Goal: Information Seeking & Learning: Learn about a topic

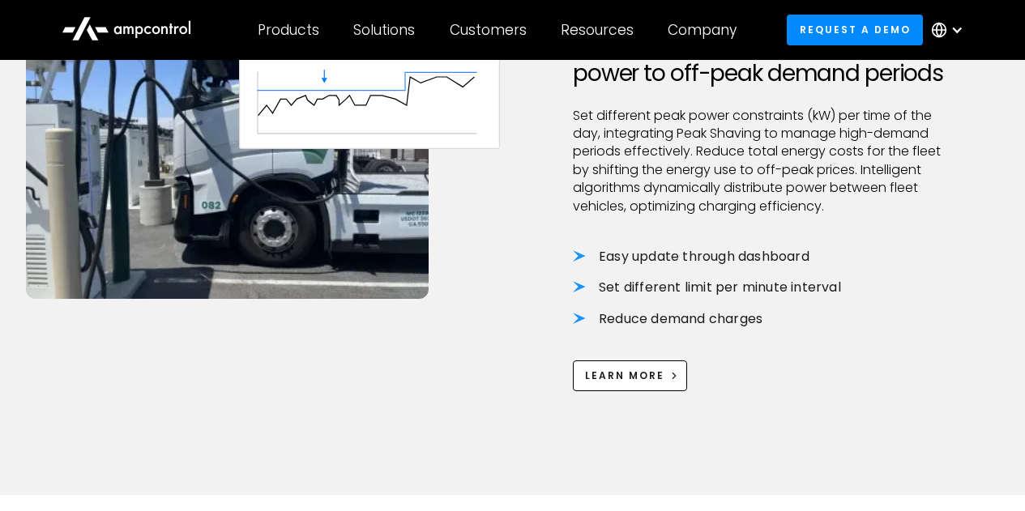
scroll to position [1209, 0]
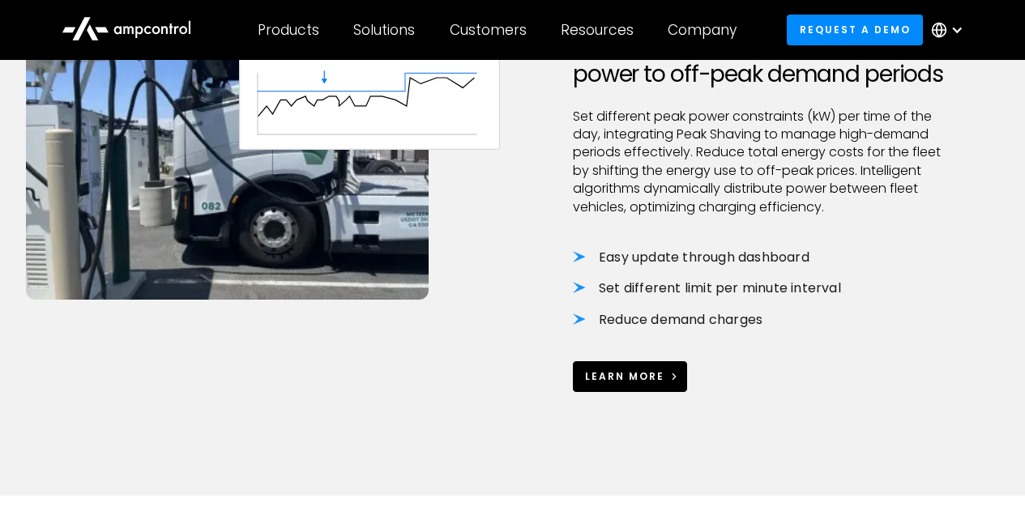
click at [603, 368] on link "Learn More" at bounding box center [630, 376] width 114 height 30
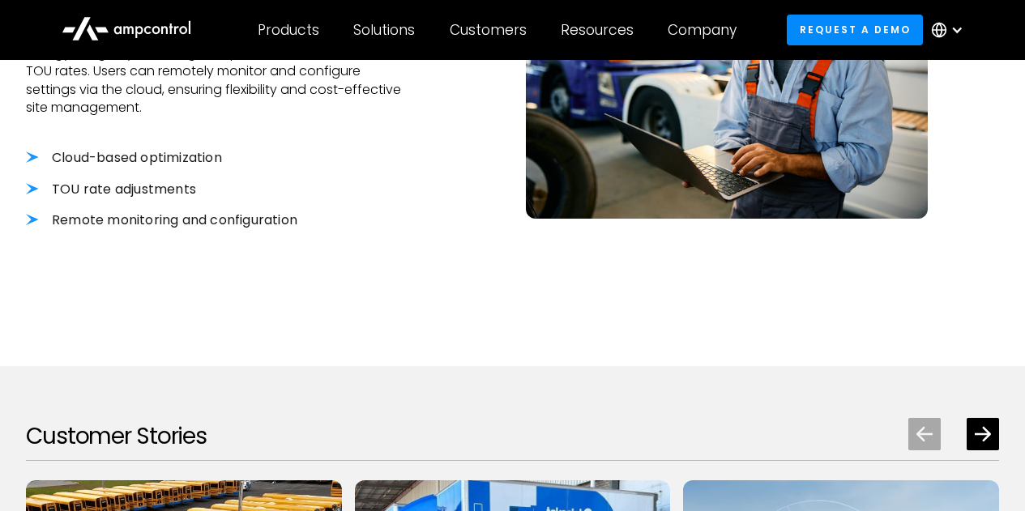
scroll to position [1768, 0]
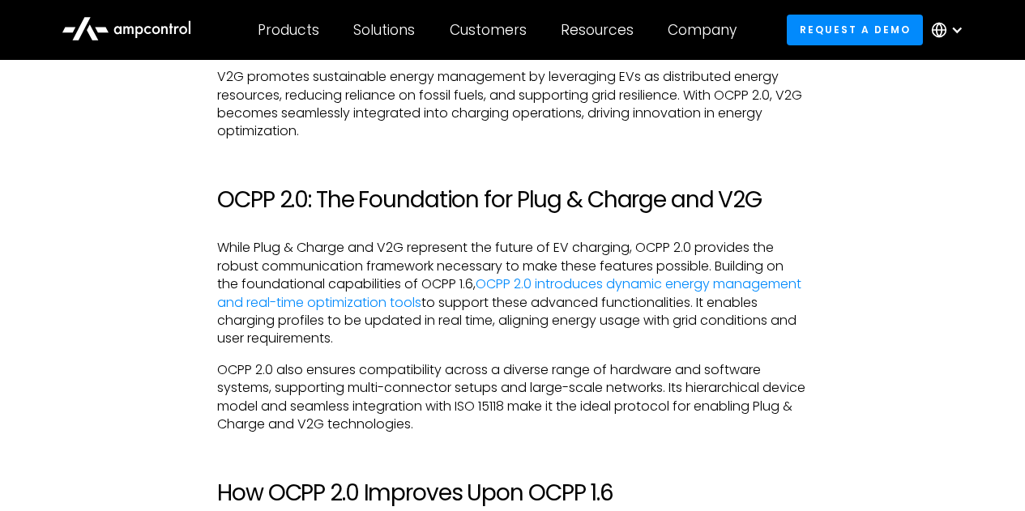
scroll to position [1490, 0]
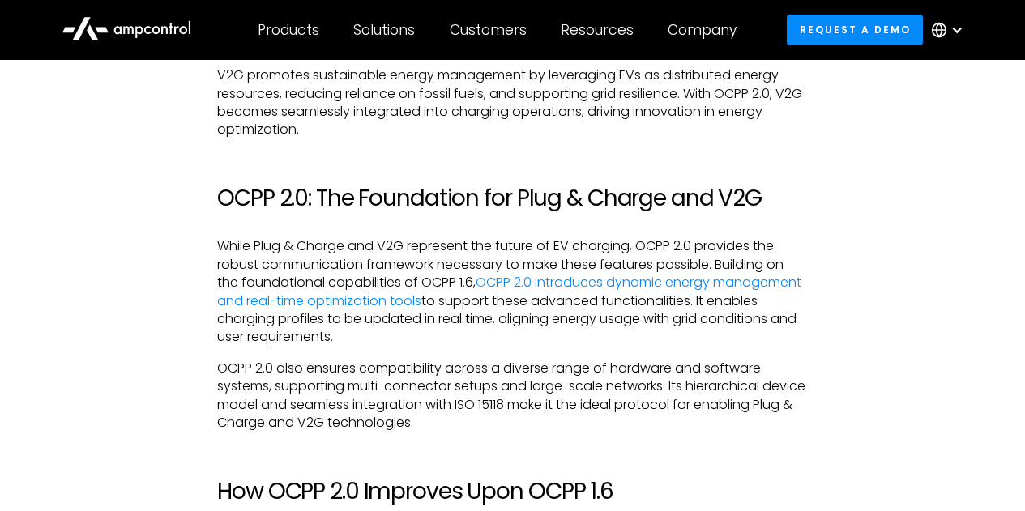
click at [443, 207] on h2 "OCPP 2.0: The Foundation for Plug & Charge and V2G" at bounding box center [512, 199] width 591 height 28
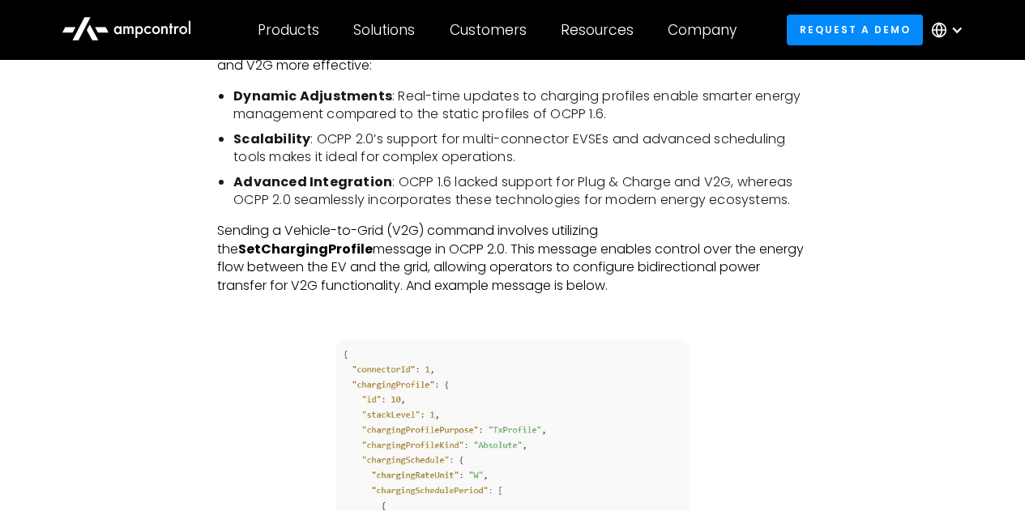
scroll to position [1983, 0]
click at [501, 261] on p "Sending a Vehicle-to-Grid (V2G) command involves utilizing the SetChargingProfi…" at bounding box center [512, 257] width 591 height 73
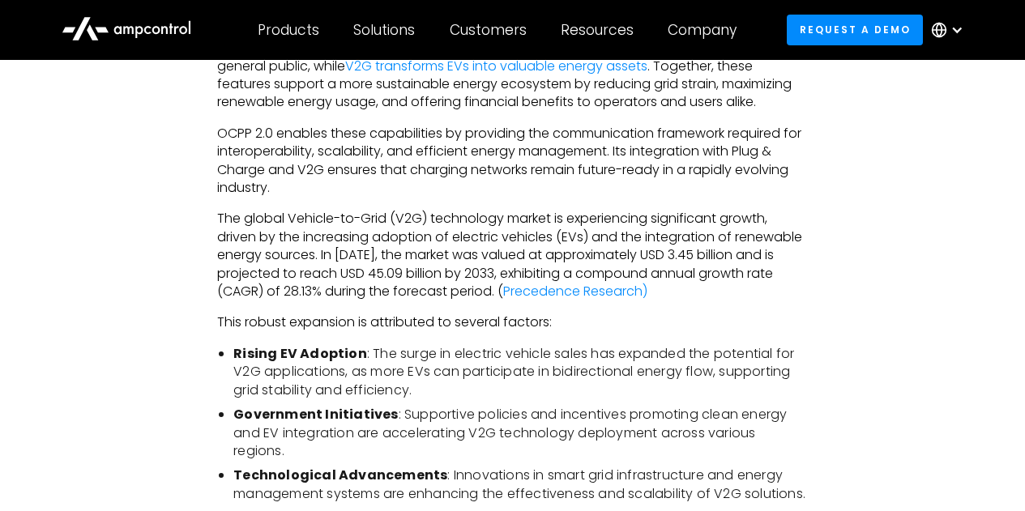
scroll to position [2814, 0]
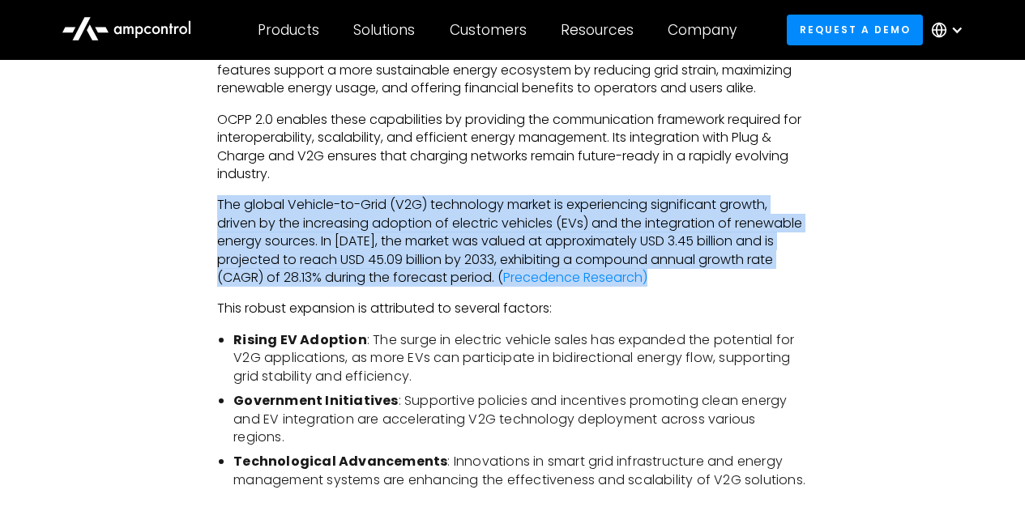
drag, startPoint x: 675, startPoint y: 282, endPoint x: 211, endPoint y: 207, distance: 470.2
copy p "The global Vehicle-to-Grid (V2G) technology market is experiencing significant …"
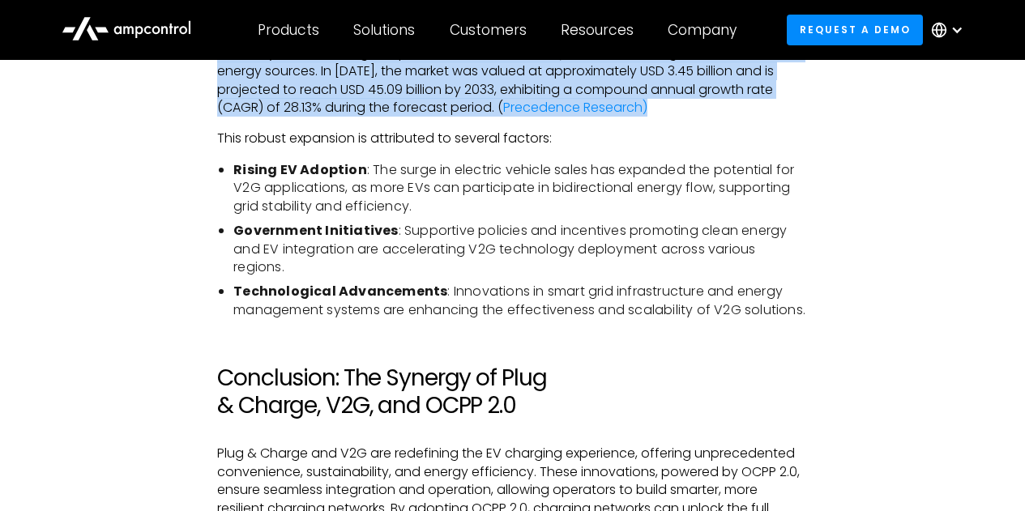
scroll to position [2993, 0]
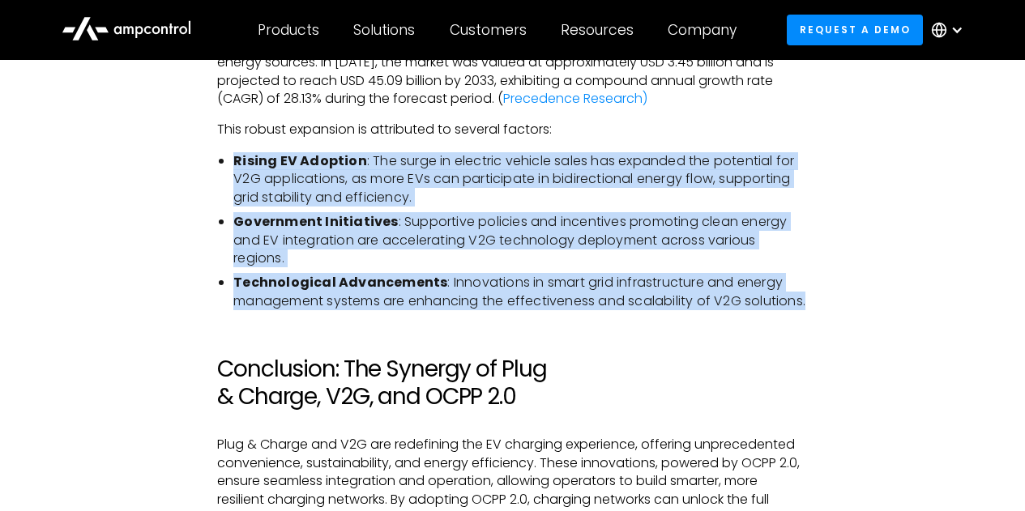
drag, startPoint x: 312, startPoint y: 314, endPoint x: 228, endPoint y: 161, distance: 174.7
click at [228, 161] on ul "Rising EV Adoption : The surge in electric vehicle sales has expanded the poten…" at bounding box center [512, 231] width 591 height 158
copy ul "Rising EV Adoption : The surge in electric vehicle sales has expanded the poten…"
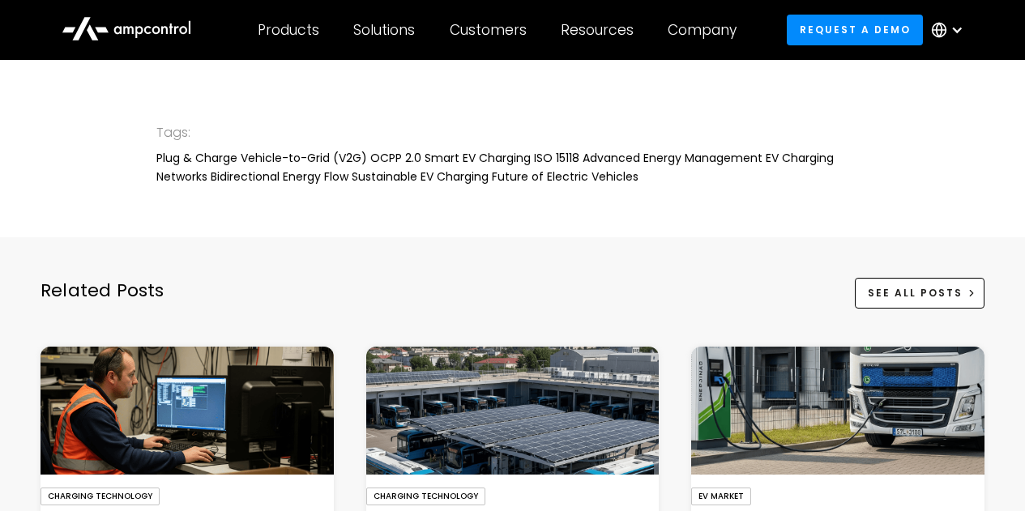
scroll to position [3589, 0]
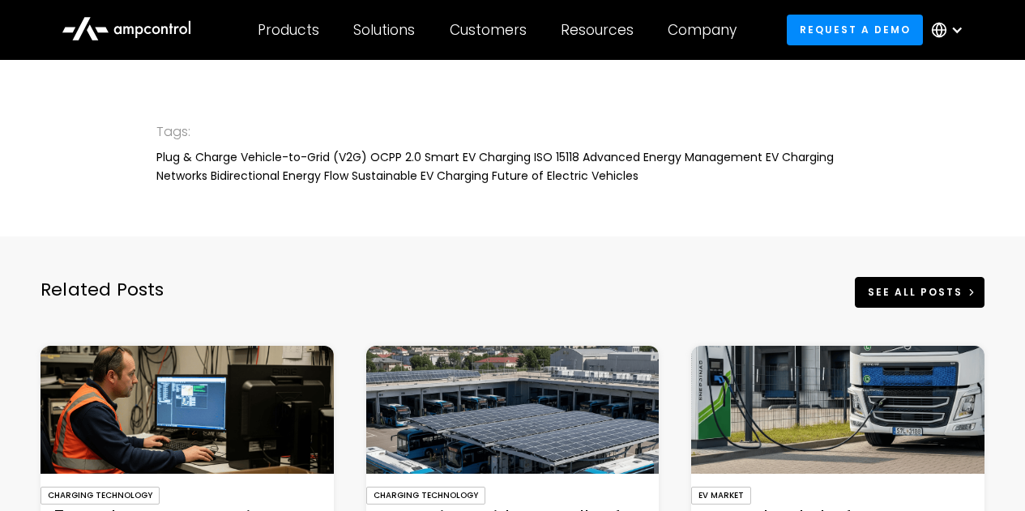
click at [903, 300] on div "See All Posts" at bounding box center [915, 292] width 95 height 15
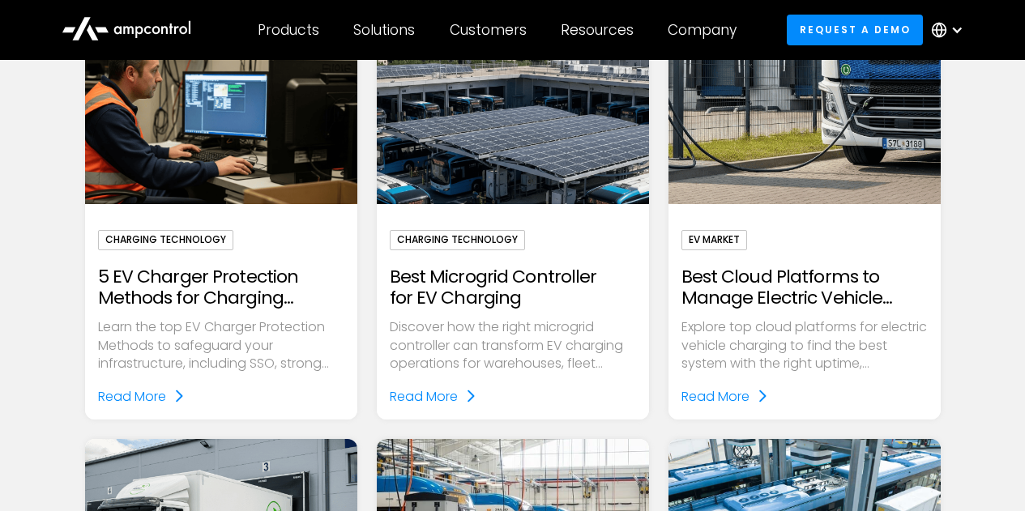
scroll to position [465, 0]
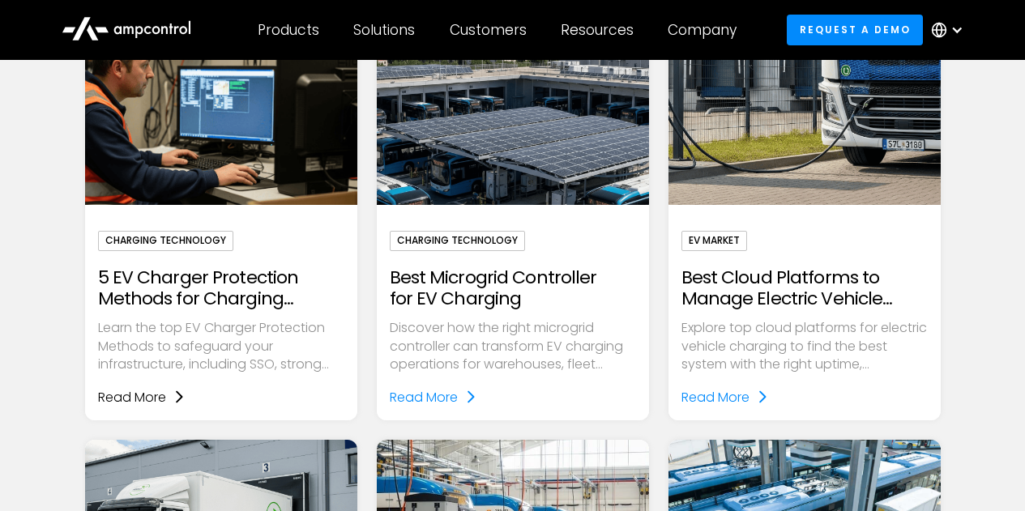
click at [167, 393] on link "Read More" at bounding box center [141, 397] width 87 height 21
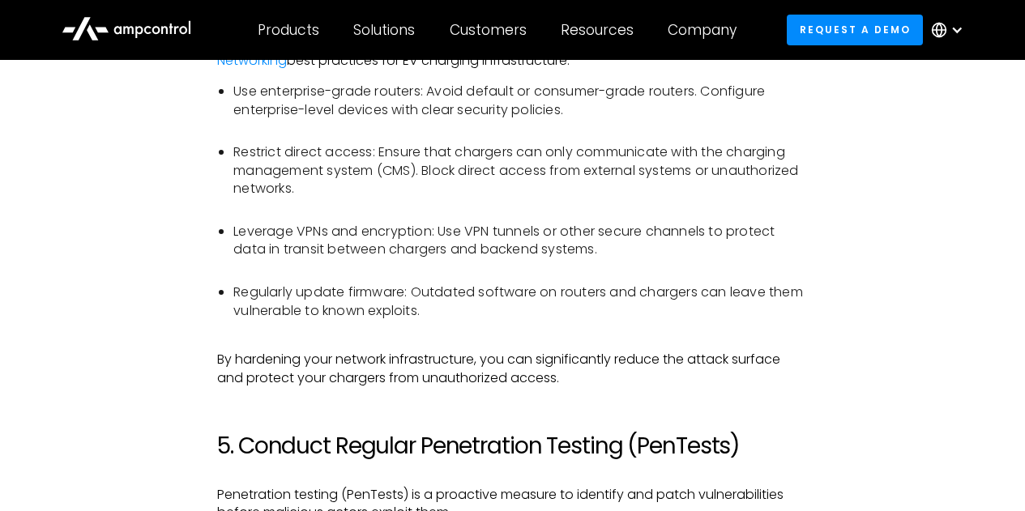
scroll to position [2693, 0]
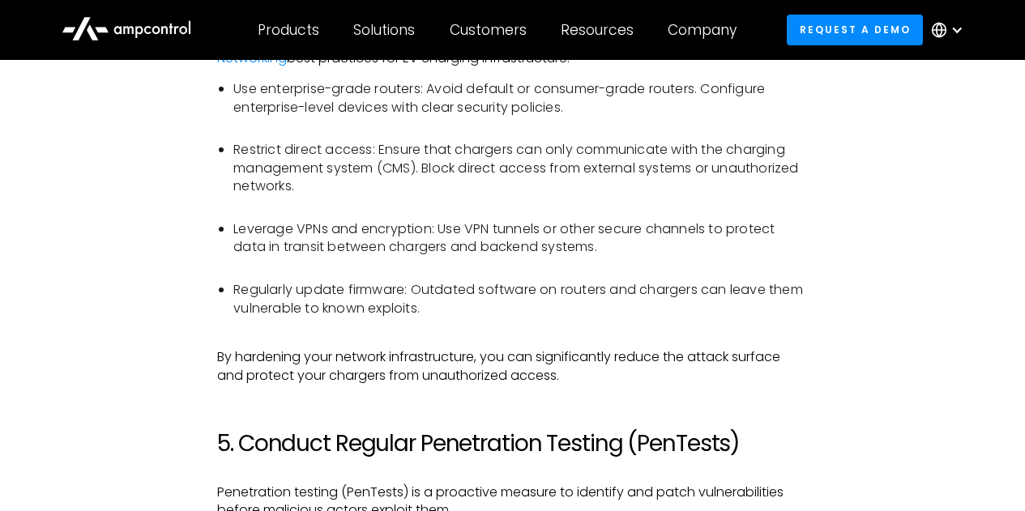
click at [385, 233] on ul "Use enterprise-grade routers: Avoid default or consumer-grade routers. Configur…" at bounding box center [512, 207] width 591 height 255
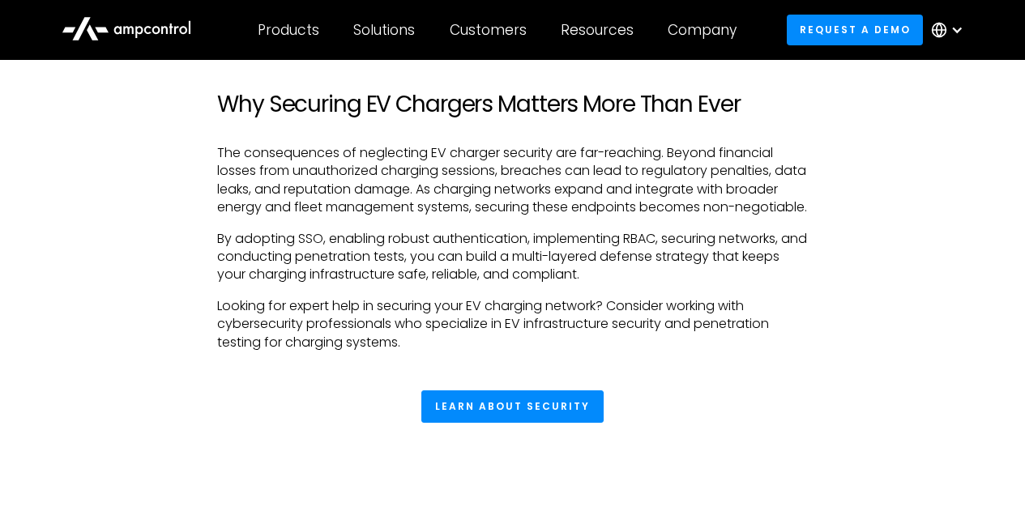
scroll to position [3474, 0]
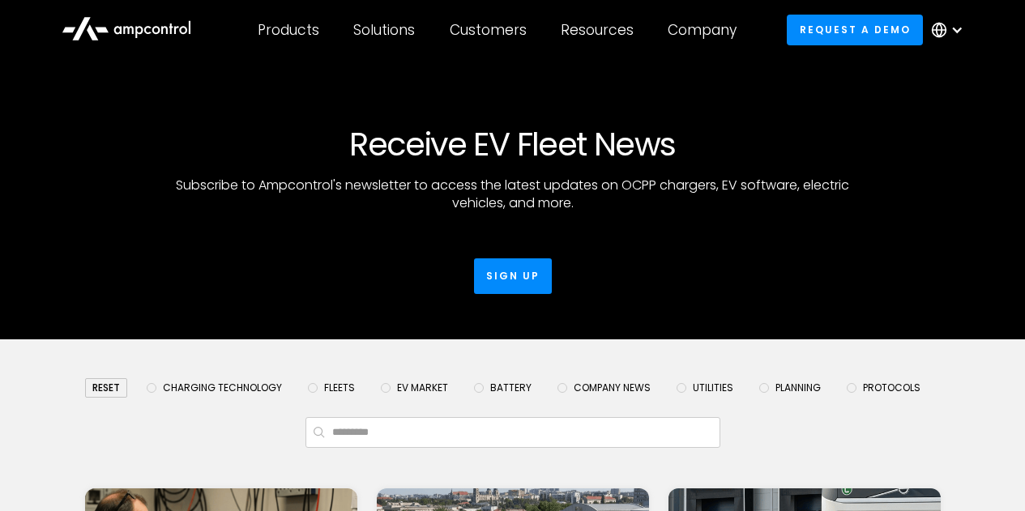
scroll to position [465, 0]
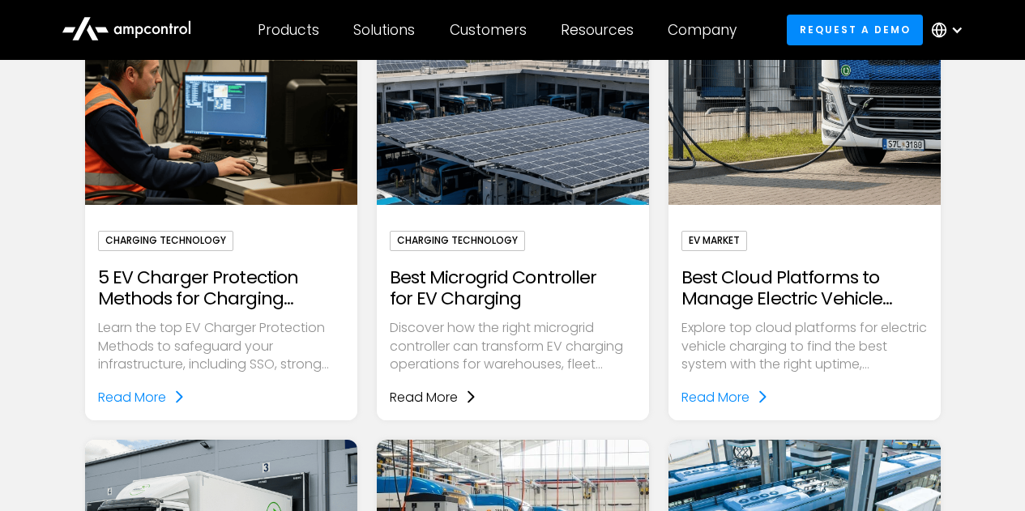
click at [461, 397] on link "Read More" at bounding box center [433, 397] width 87 height 21
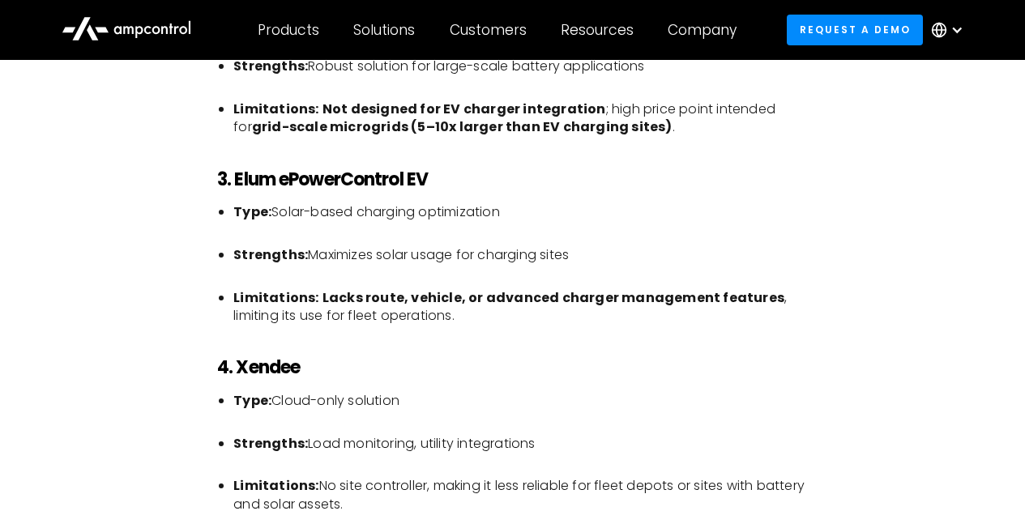
scroll to position [3358, 0]
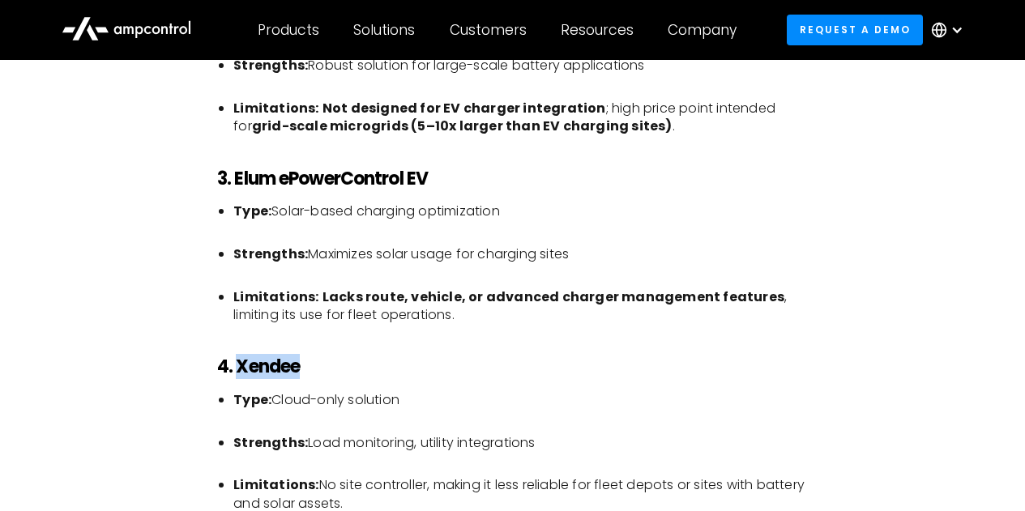
drag, startPoint x: 312, startPoint y: 382, endPoint x: 238, endPoint y: 374, distance: 74.1
click at [238, 374] on h3 "4. Xendee" at bounding box center [512, 366] width 591 height 21
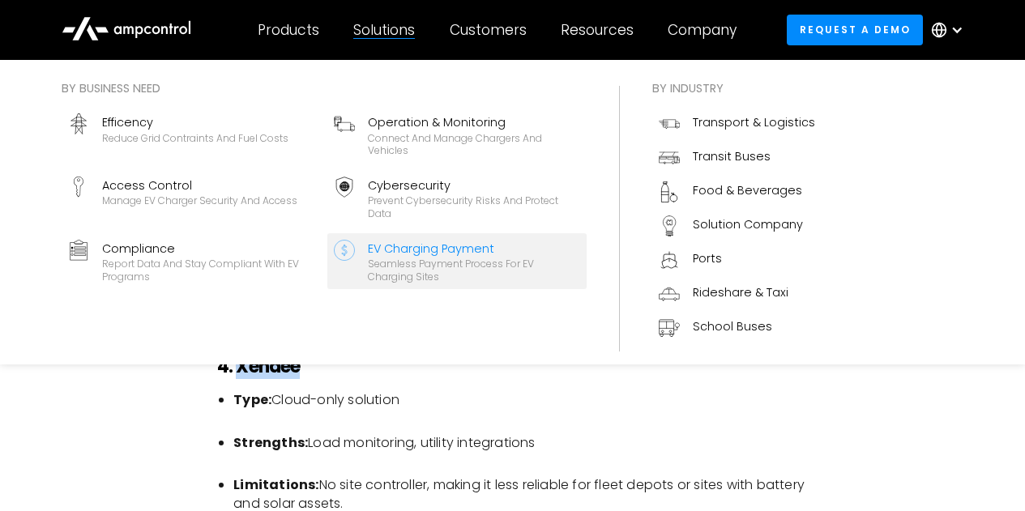
click at [407, 246] on div "EV Charging Payment" at bounding box center [474, 249] width 212 height 18
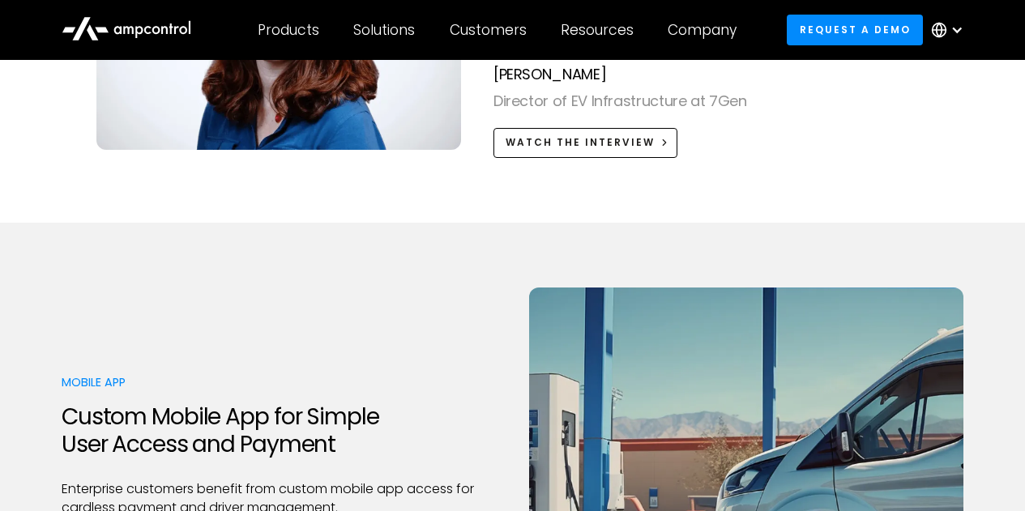
scroll to position [3712, 0]
